Goal: Information Seeking & Learning: Learn about a topic

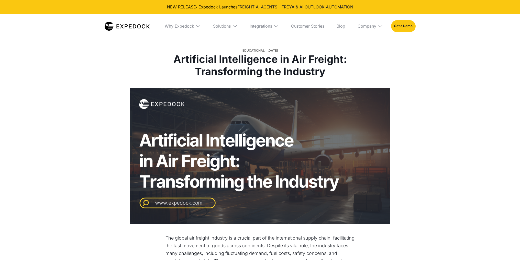
select select
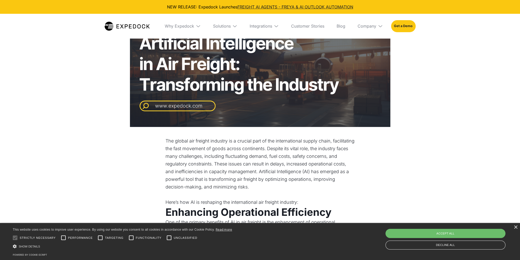
scroll to position [102, 0]
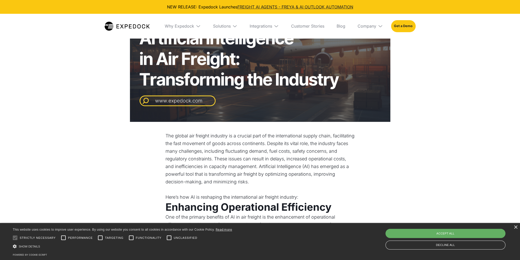
click at [416, 233] on div "Accept all" at bounding box center [446, 233] width 120 height 9
checkbox input "true"
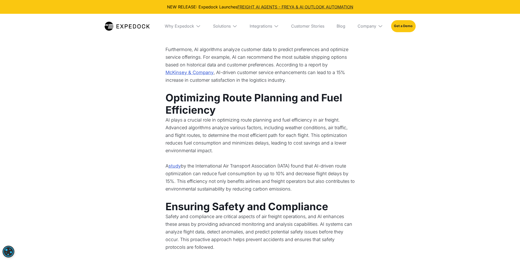
scroll to position [563, 0]
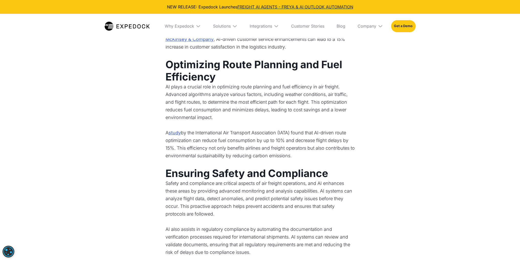
click at [173, 133] on link "study" at bounding box center [175, 133] width 12 height 8
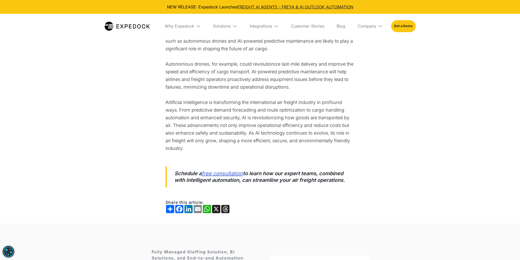
scroll to position [895, 0]
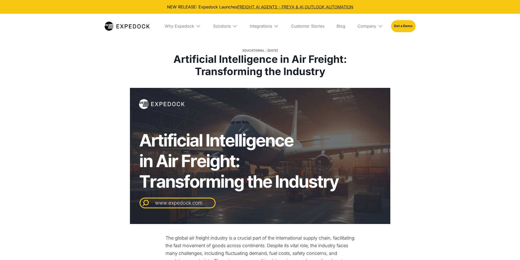
select select
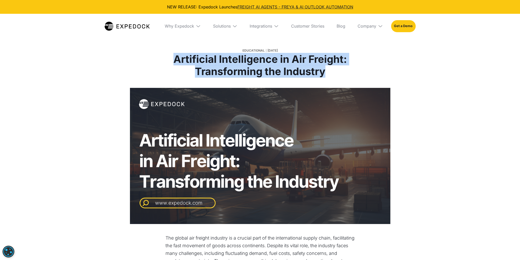
drag, startPoint x: 171, startPoint y: 59, endPoint x: 331, endPoint y: 69, distance: 160.2
click at [331, 69] on h1 "Artificial Intelligence in Air Freight: Transforming the Industry" at bounding box center [260, 65] width 190 height 25
copy h1 "Artificial Intelligence in Air Freight: Transforming the Industry"
drag, startPoint x: 46, startPoint y: 59, endPoint x: 48, endPoint y: 57, distance: 3.6
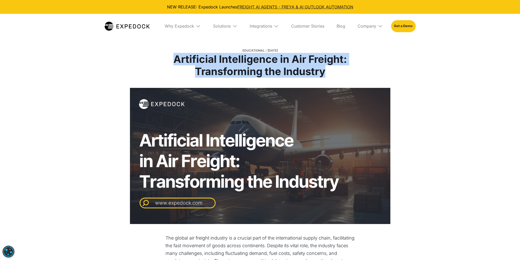
click at [46, 59] on div "Educational [DATE] Artificial Intelligence in Air Freight: Transforming the Ind…" at bounding box center [260, 44] width 520 height 88
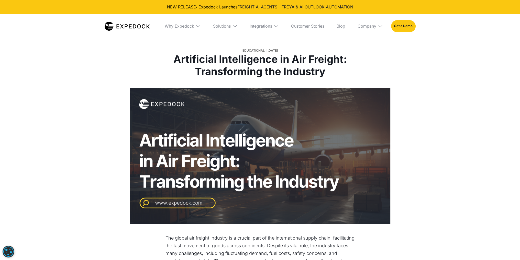
click at [84, 80] on div "Educational [DATE] Artificial Intelligence in Air Freight: Transforming the Ind…" at bounding box center [260, 44] width 520 height 88
